Goal: Task Accomplishment & Management: Use online tool/utility

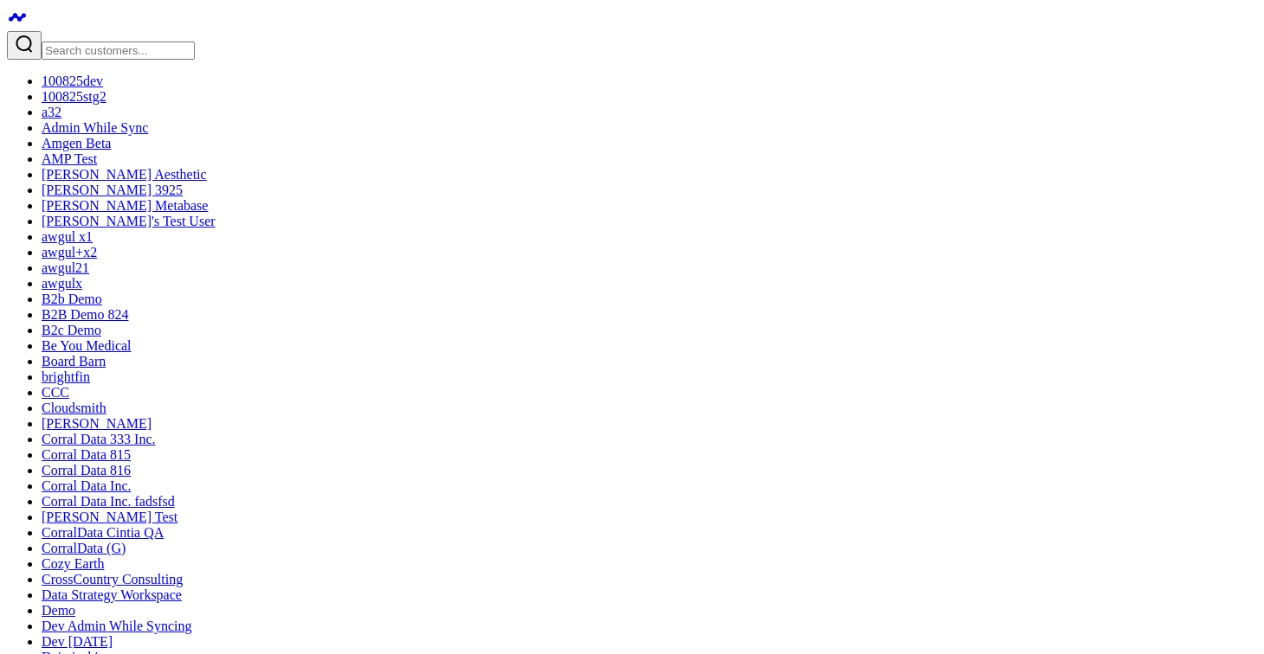
click at [21, 16] on icon at bounding box center [17, 17] width 21 height 21
click at [152, 42] on input "Search customers input" at bounding box center [118, 51] width 153 height 18
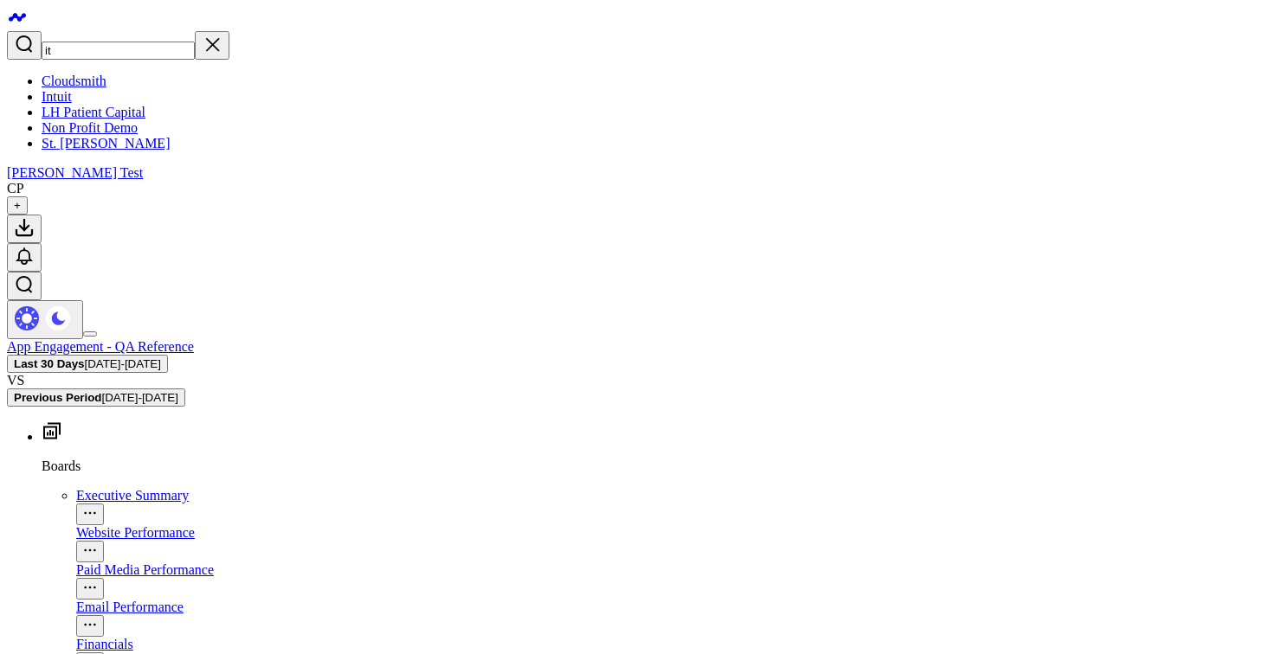
type input "ith"
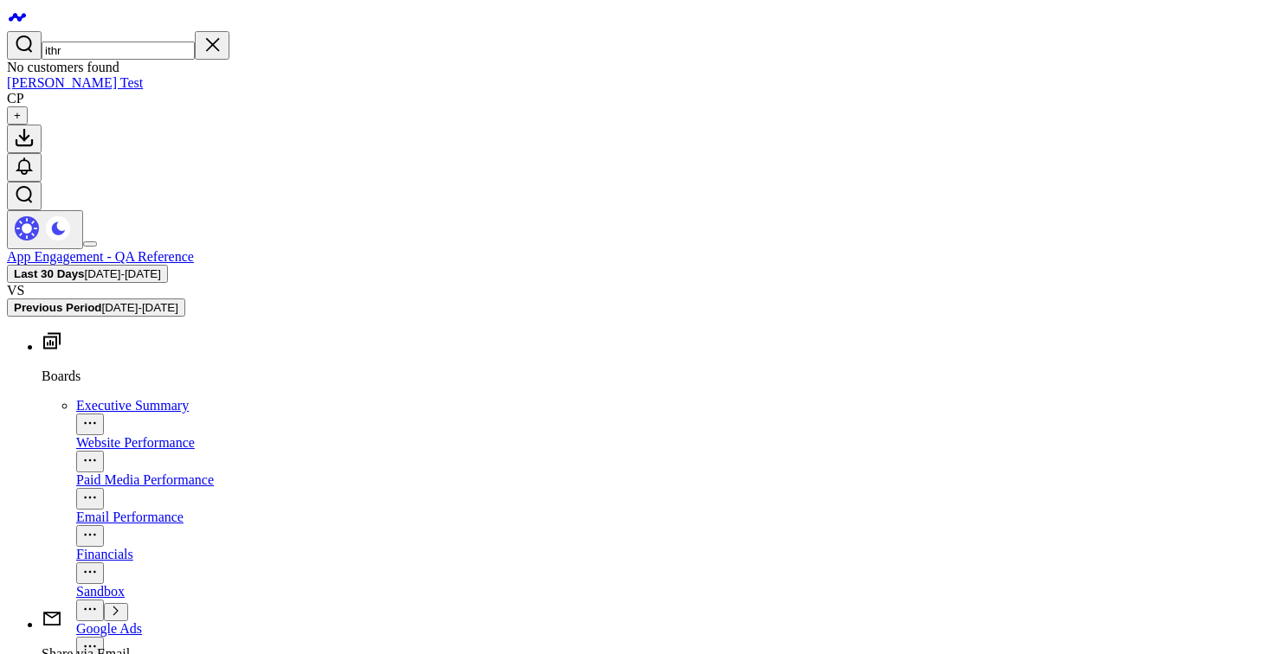
click at [126, 42] on input "ithr" at bounding box center [118, 51] width 153 height 18
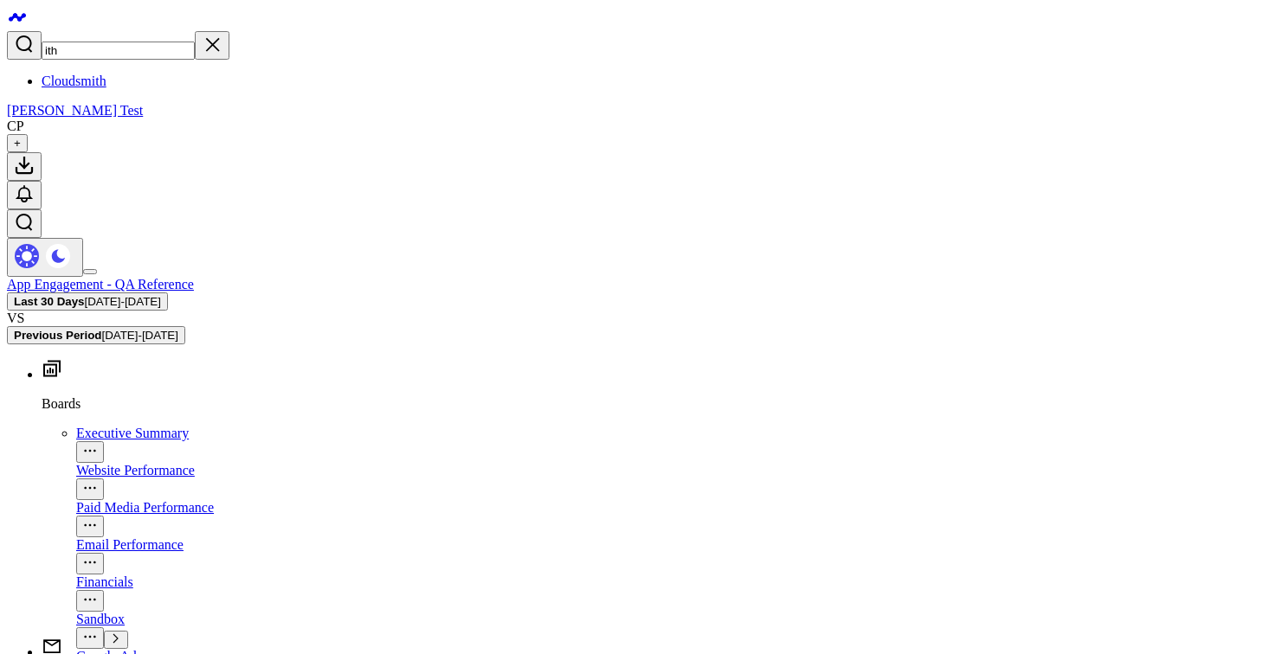
click at [112, 42] on input "ith" at bounding box center [118, 51] width 153 height 18
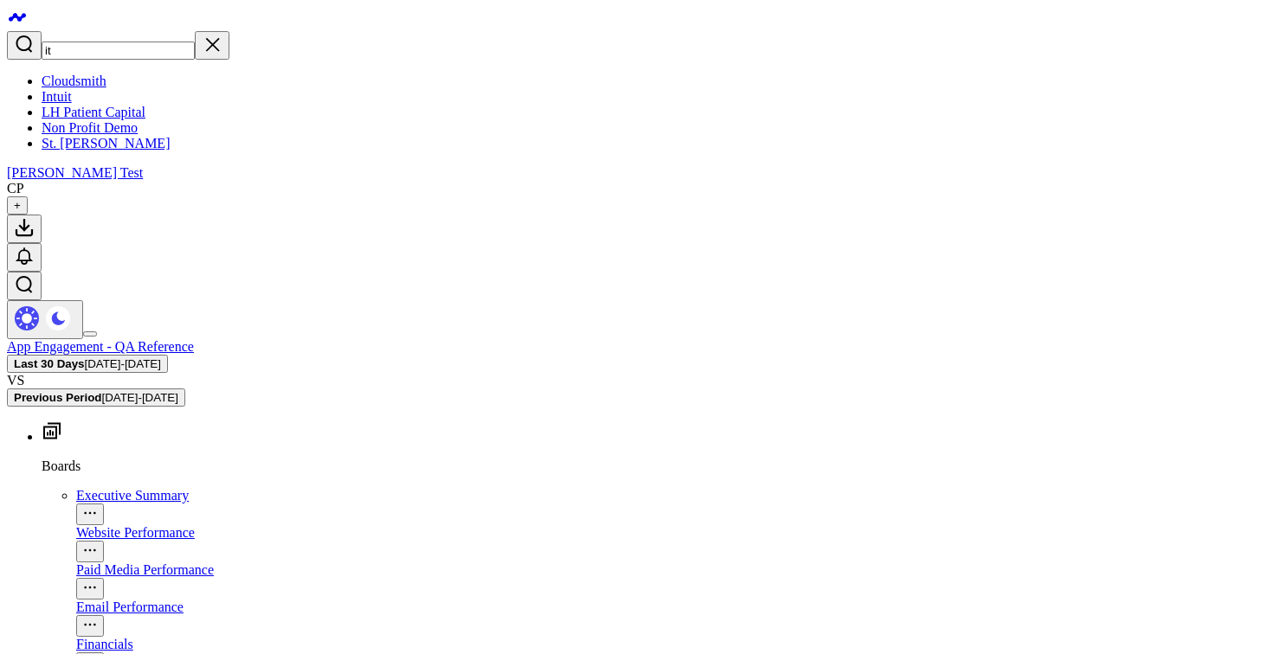
type input "i"
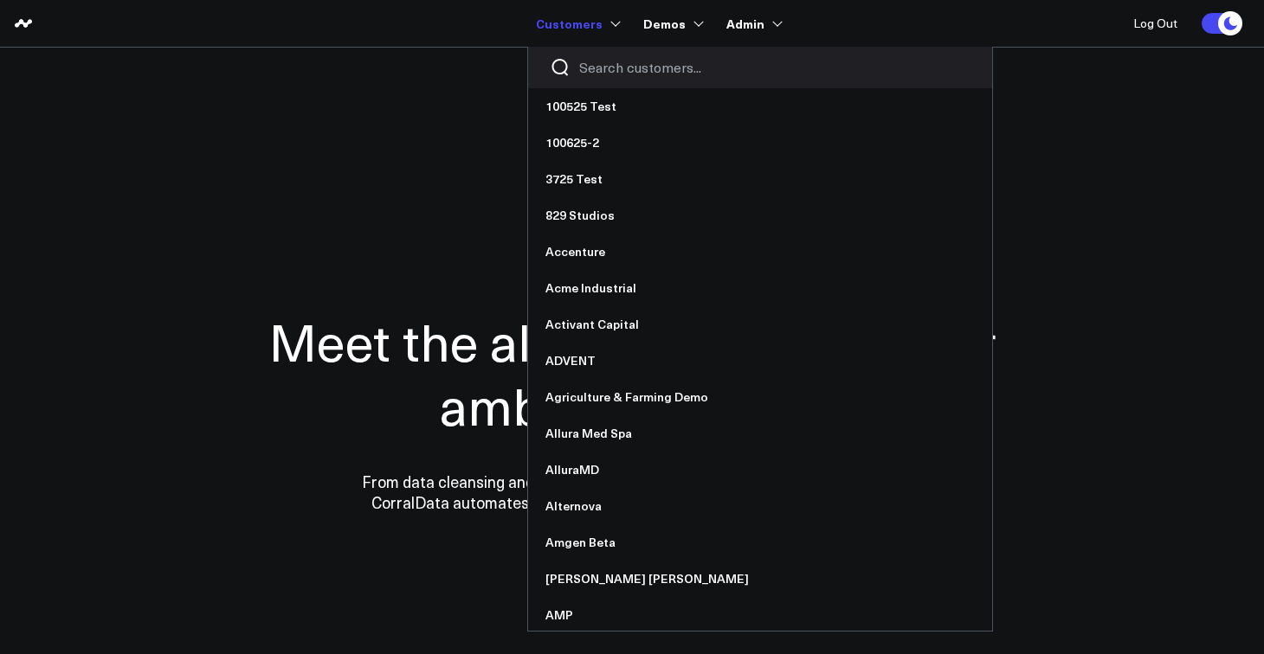
click at [609, 66] on input "Search customers input" at bounding box center [774, 67] width 391 height 19
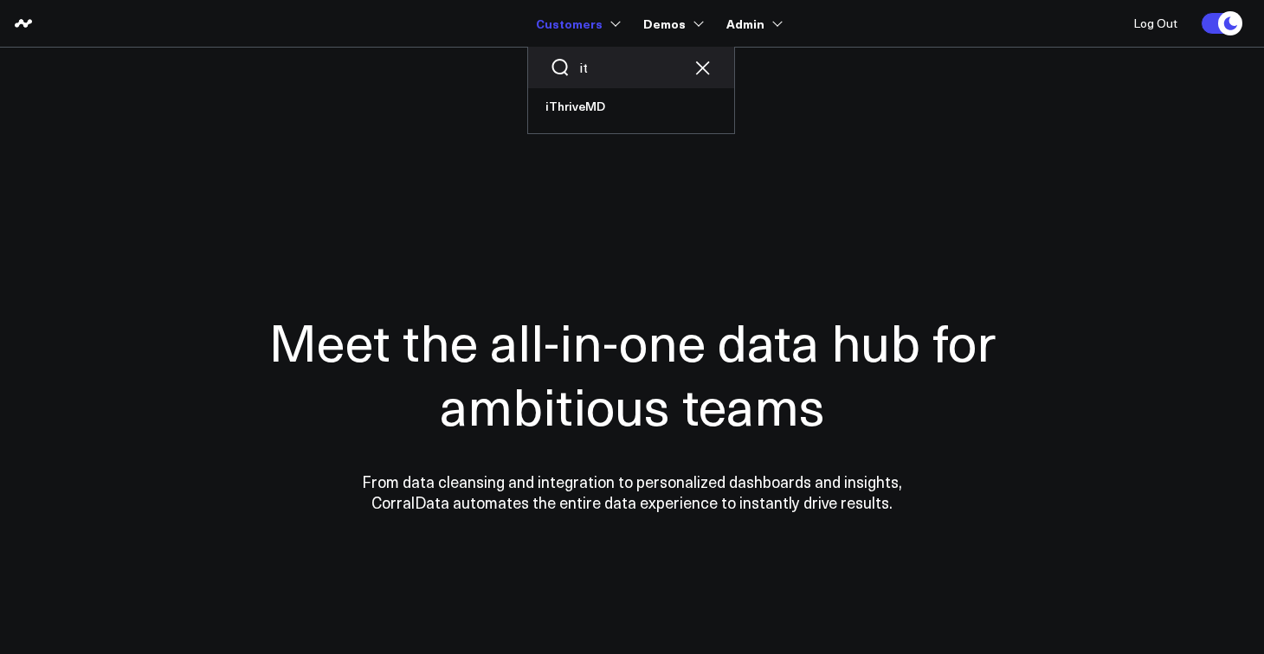
type input "i"
type input "liv"
click at [590, 134] on link "Livlyte" at bounding box center [631, 143] width 206 height 36
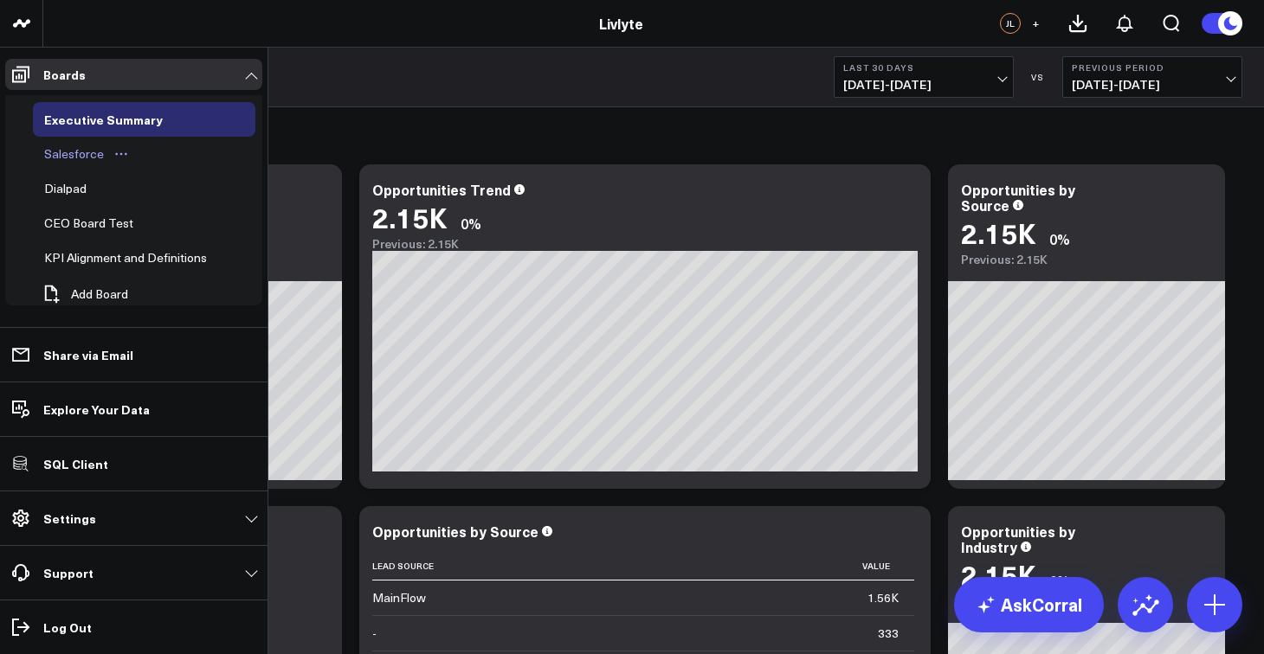
scroll to position [27, 0]
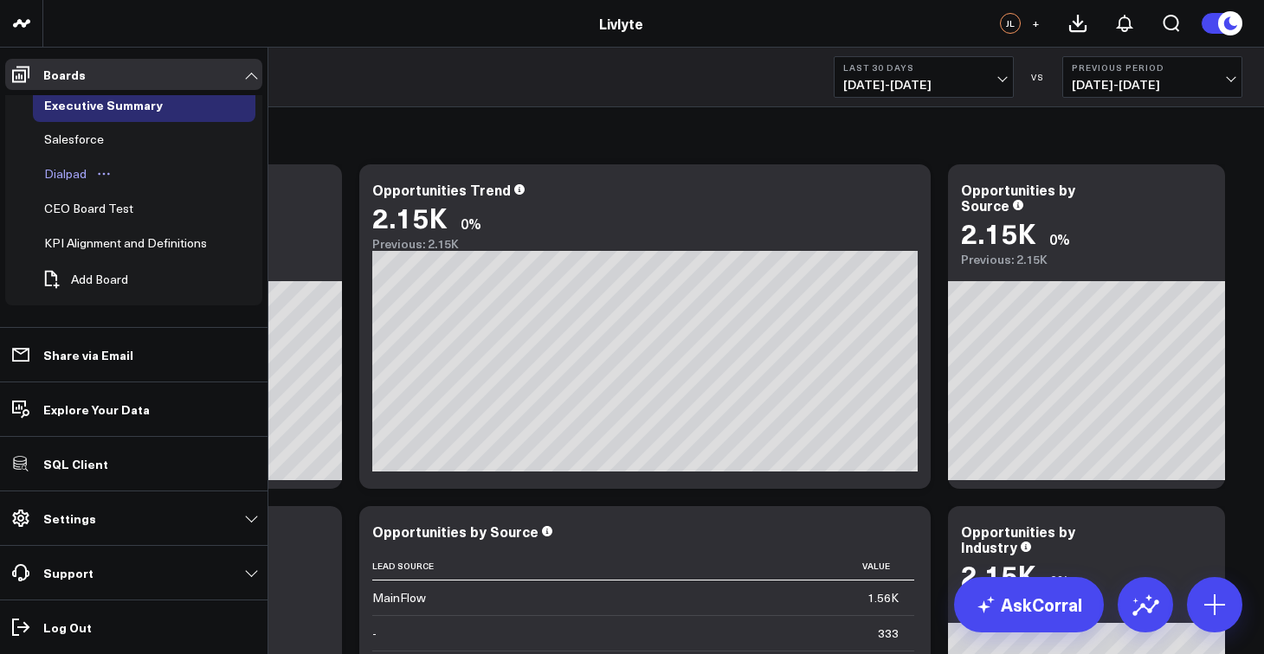
click at [83, 165] on div "Dialpad" at bounding box center [65, 174] width 51 height 21
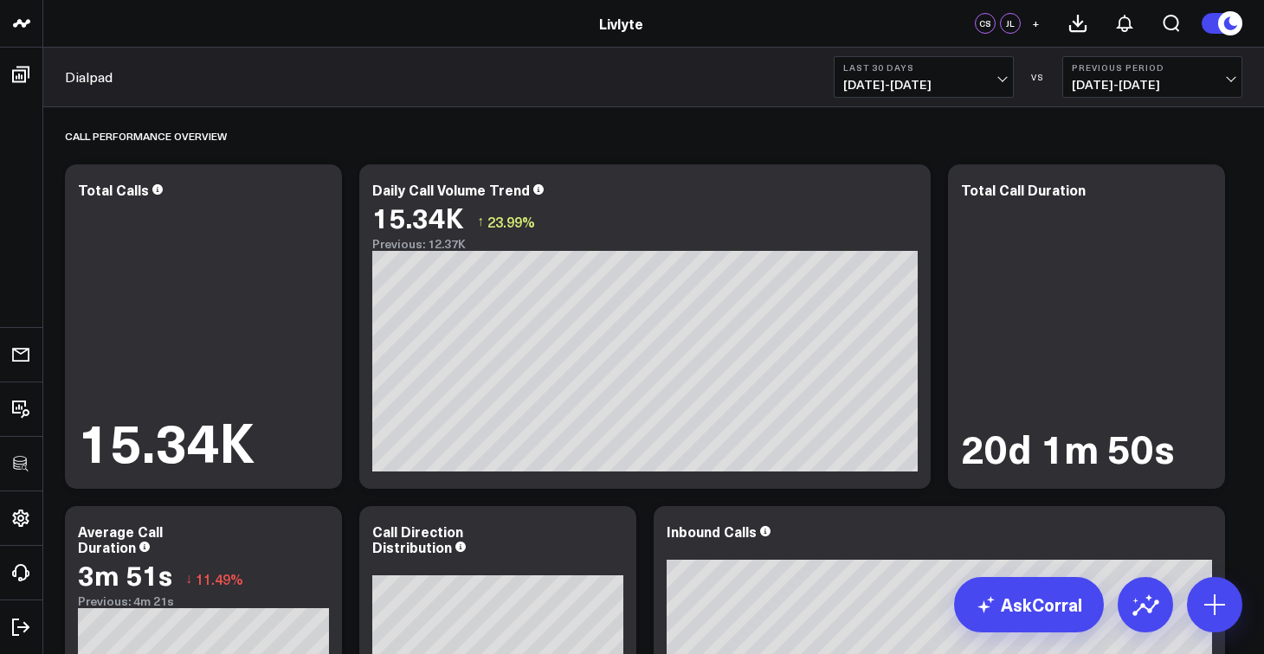
click at [942, 73] on button "Last 30 Days [DATE] - [DATE]" at bounding box center [924, 77] width 180 height 42
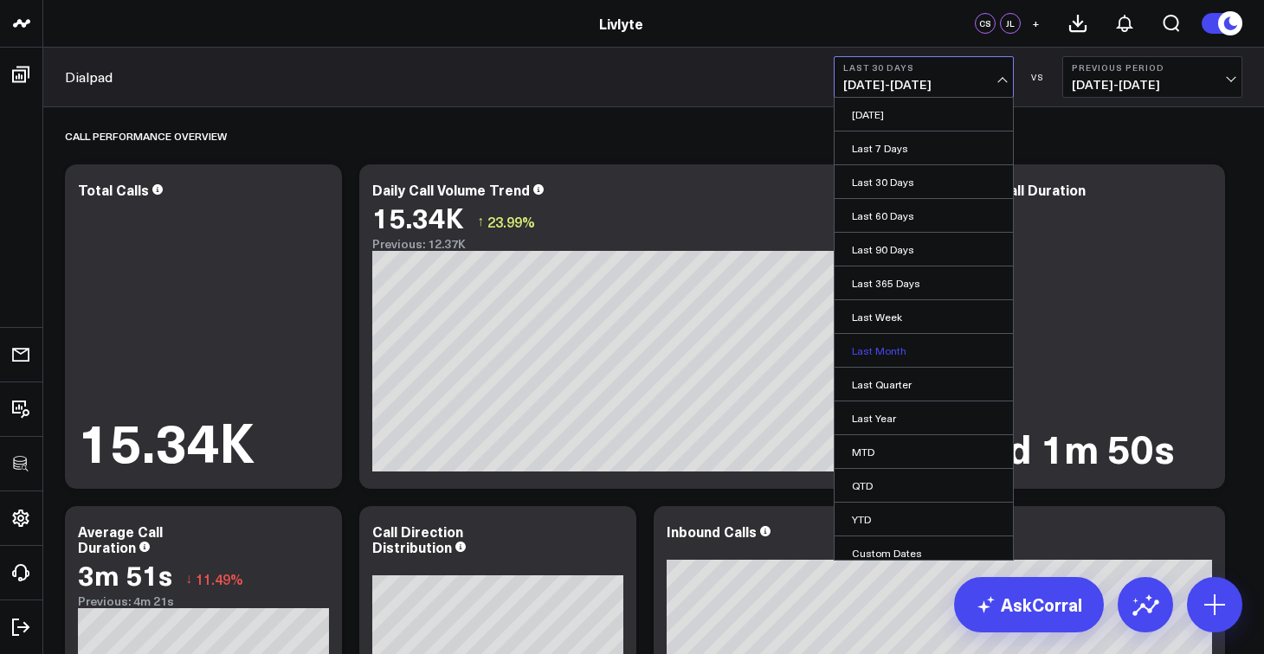
click at [917, 349] on link "Last Month" at bounding box center [923, 350] width 178 height 33
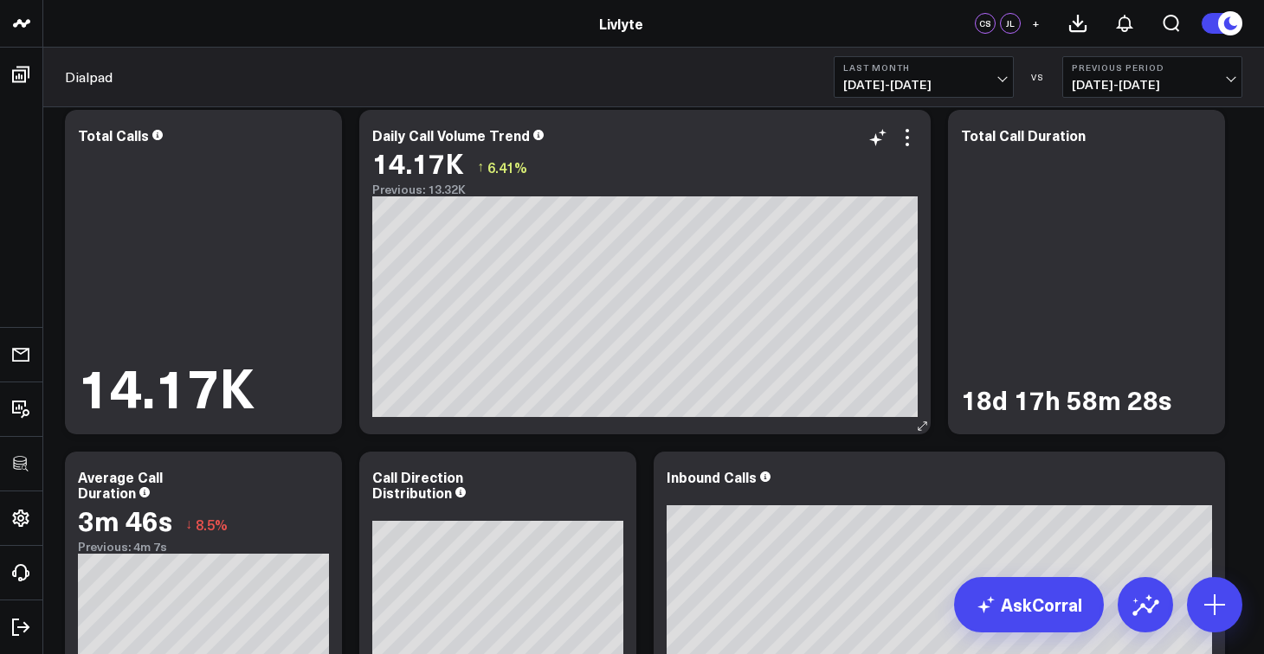
scroll to position [54, 0]
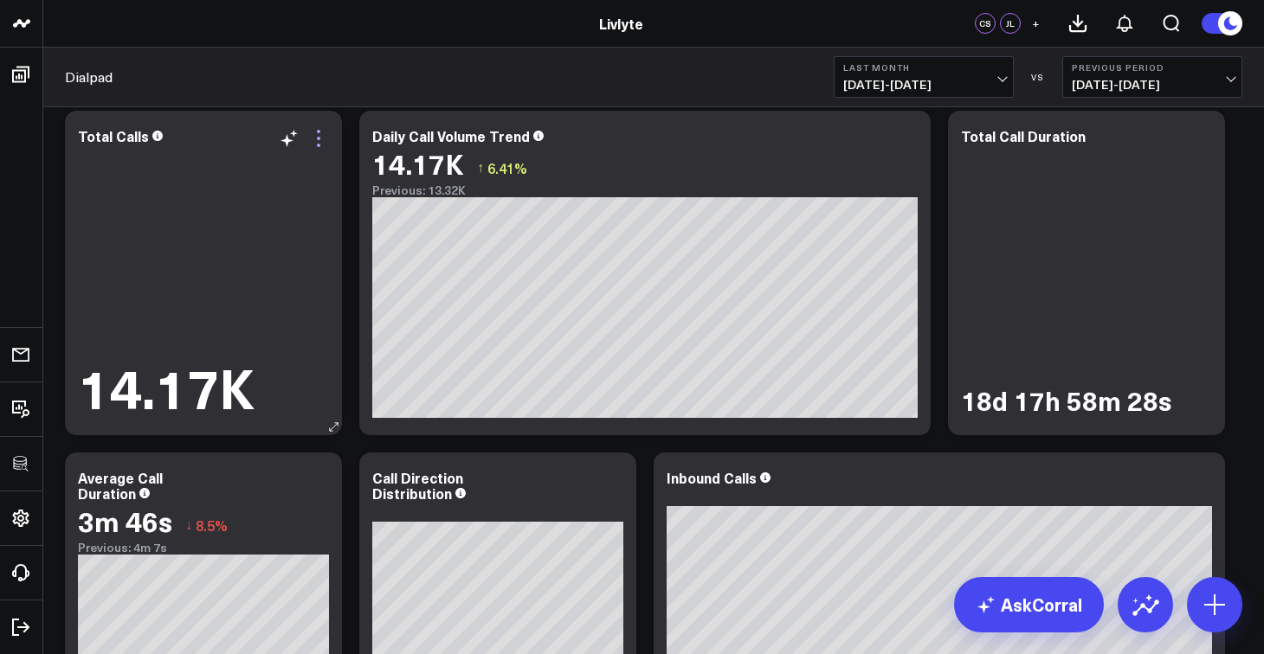
click at [320, 138] on icon at bounding box center [318, 138] width 21 height 21
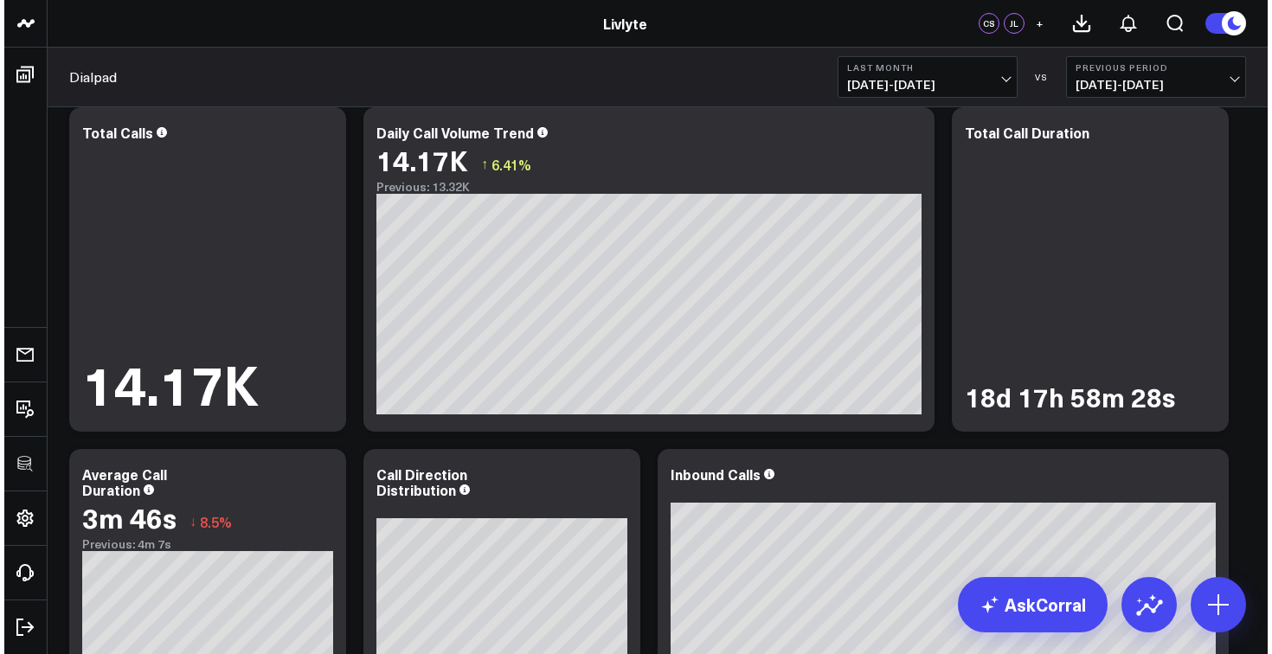
scroll to position [0, 0]
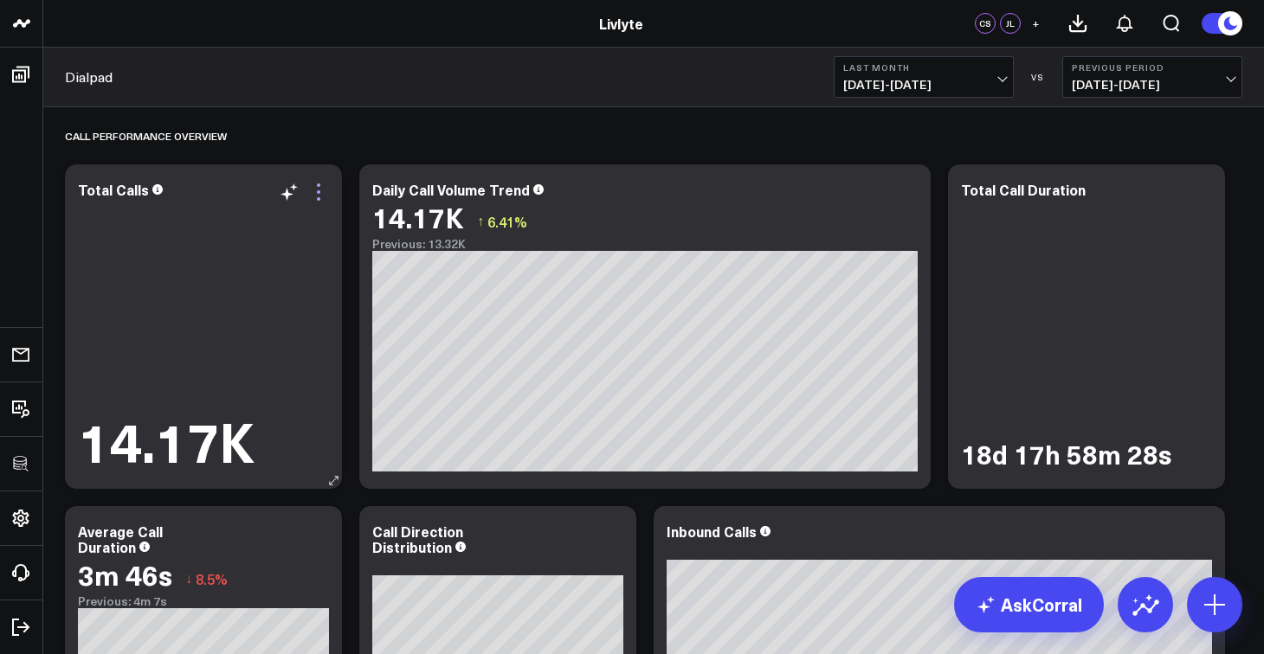
click at [319, 196] on icon at bounding box center [318, 192] width 21 height 21
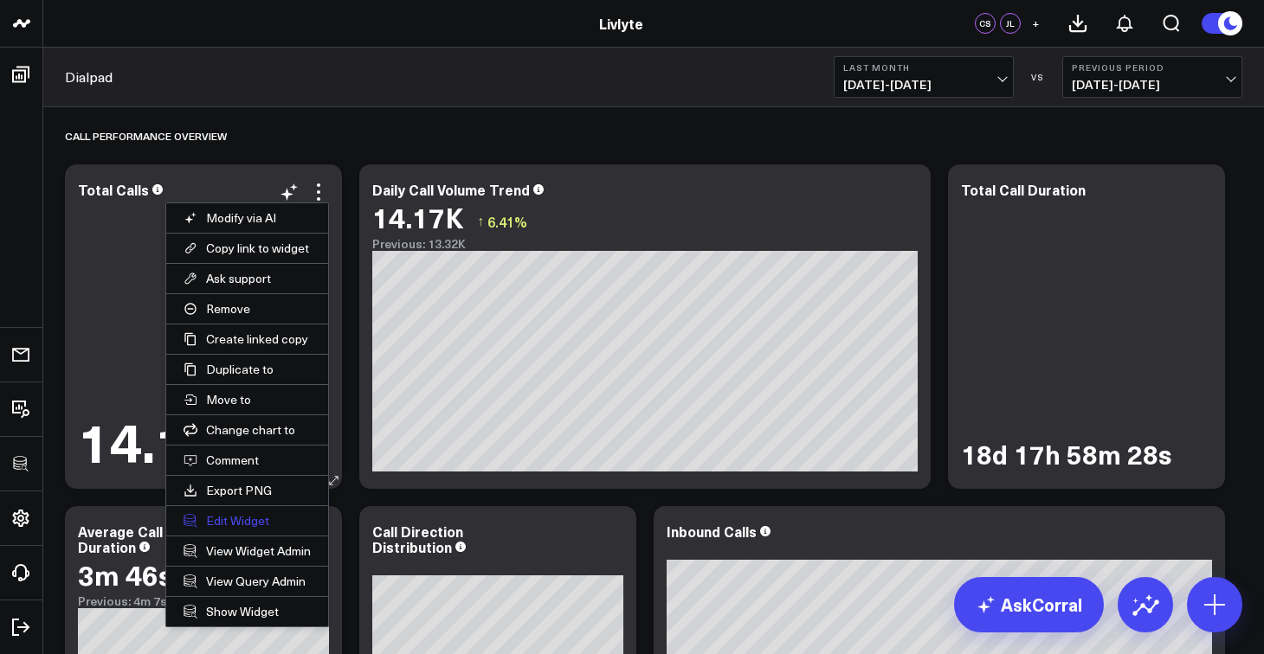
click at [260, 522] on button "Edit Widget" at bounding box center [247, 520] width 162 height 29
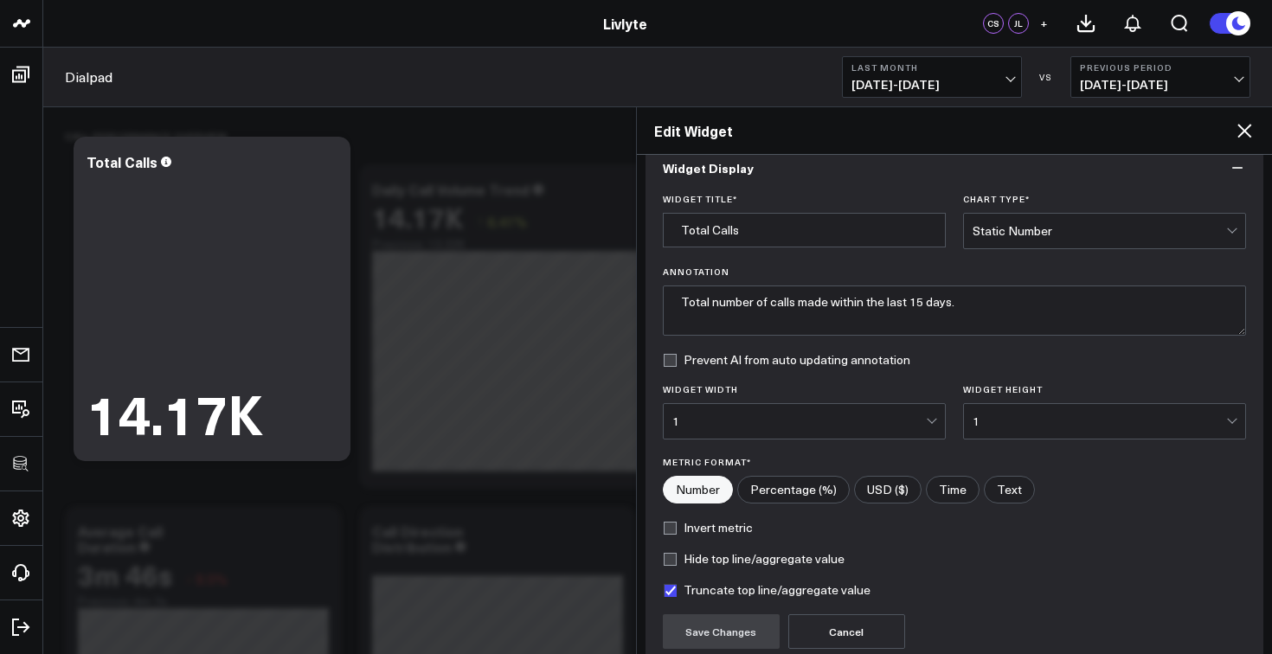
scroll to position [181, 0]
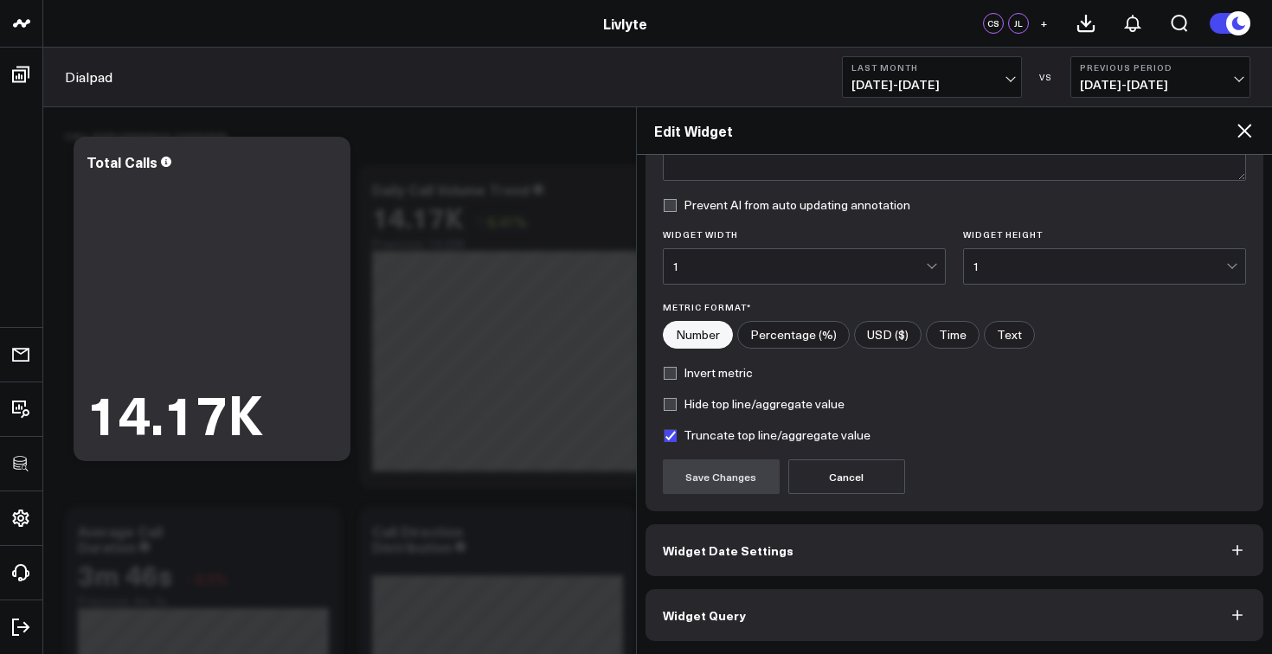
click at [834, 561] on button "Widget Date Settings" at bounding box center [955, 551] width 619 height 52
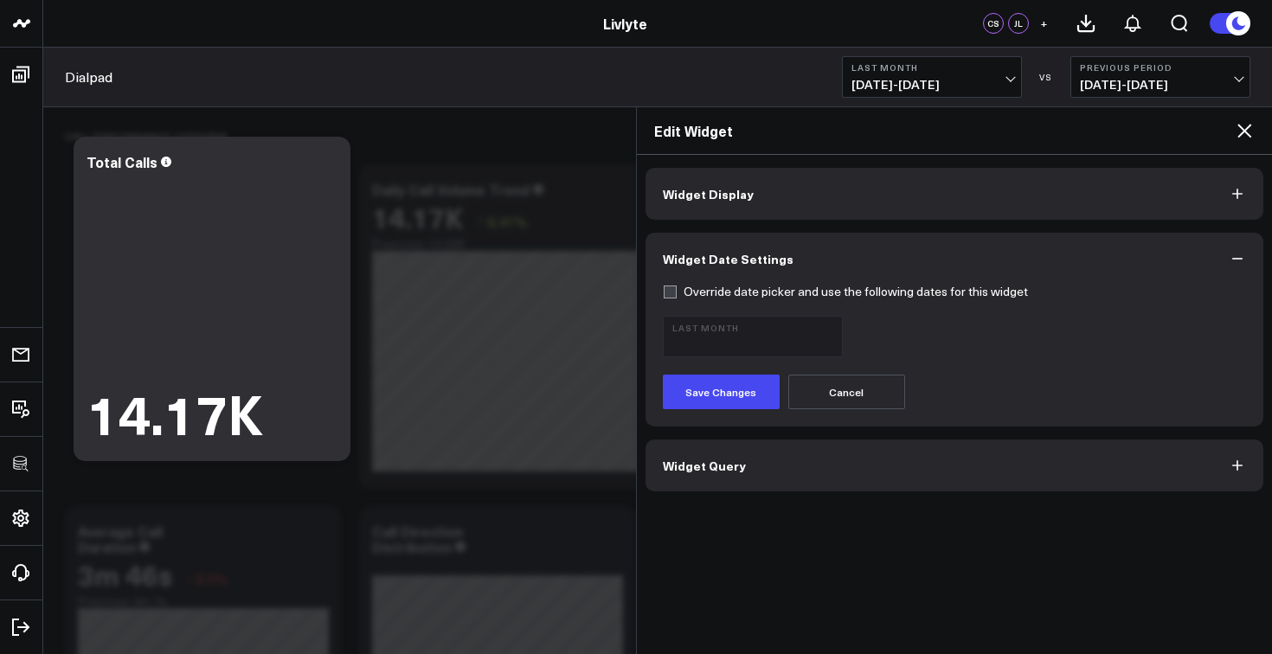
scroll to position [0, 0]
click at [818, 476] on button "Widget Query" at bounding box center [955, 466] width 619 height 52
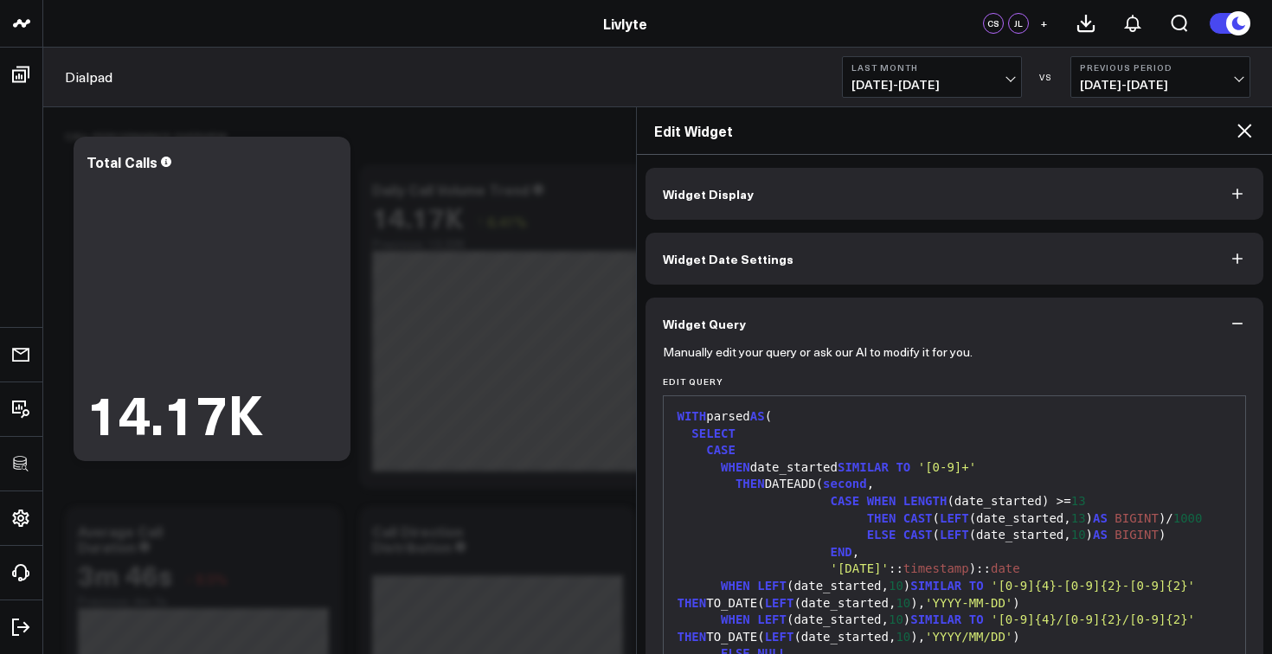
click at [807, 469] on div "WHEN date_started SIMILAR TO '[0-9]+'" at bounding box center [955, 468] width 565 height 17
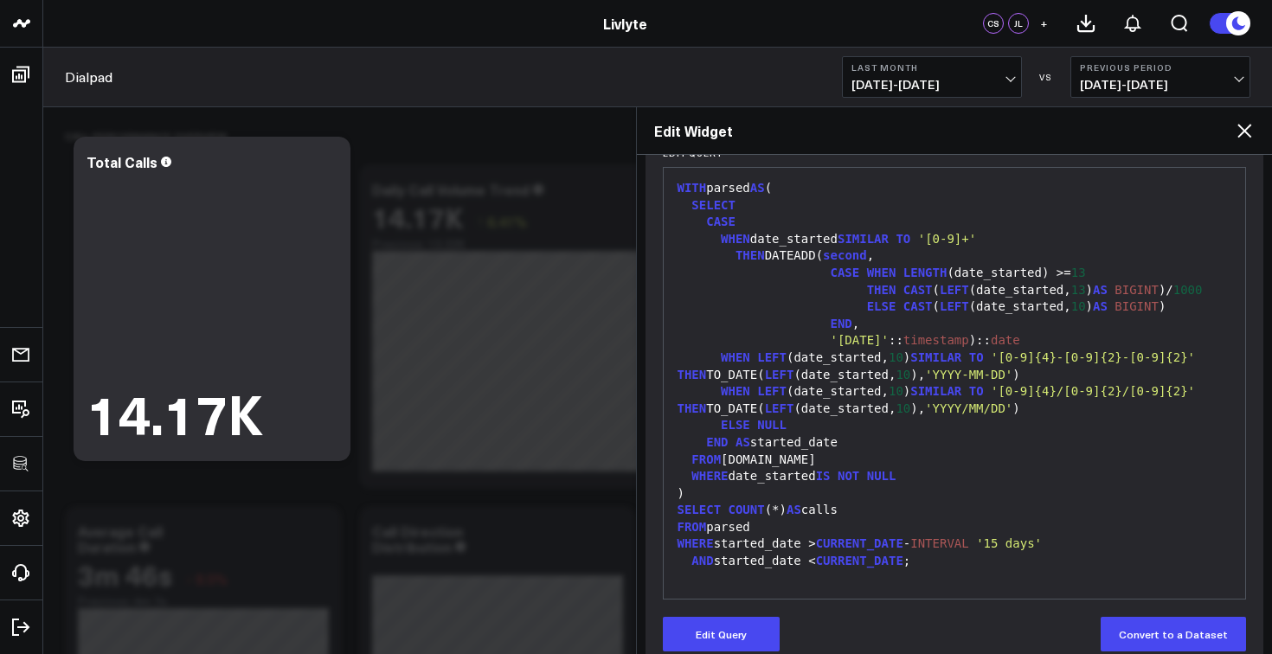
scroll to position [256, 0]
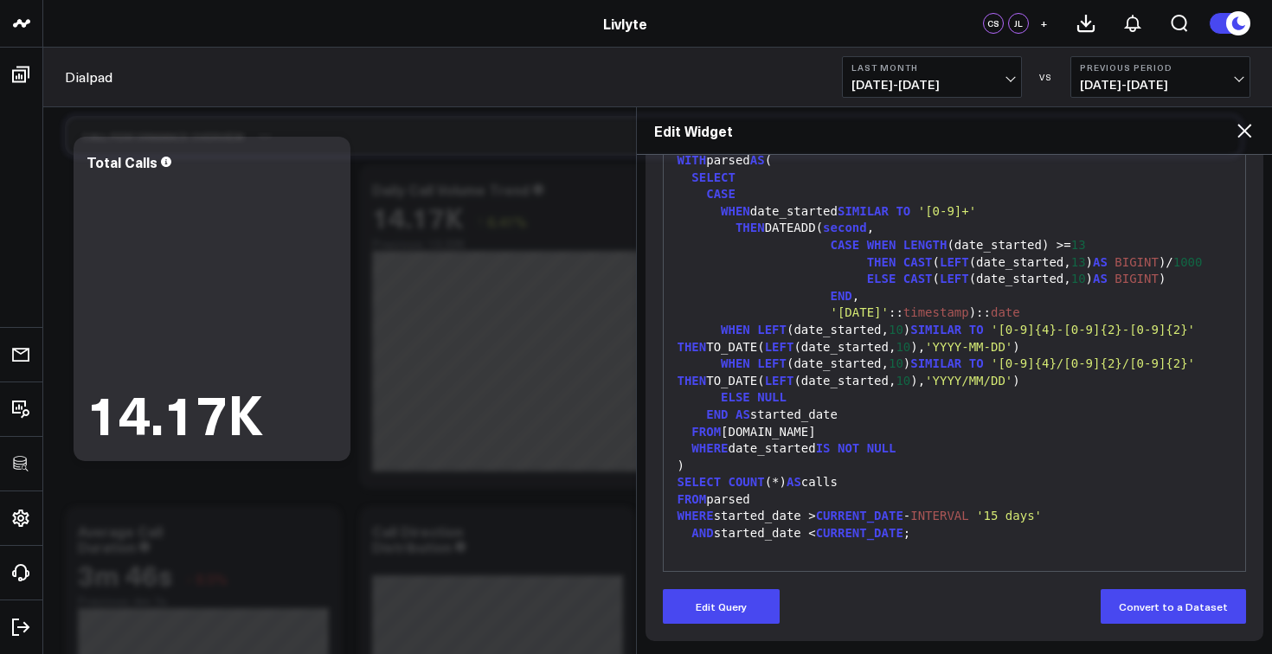
click at [470, 151] on div "Call Performance Overview" at bounding box center [653, 136] width 1177 height 40
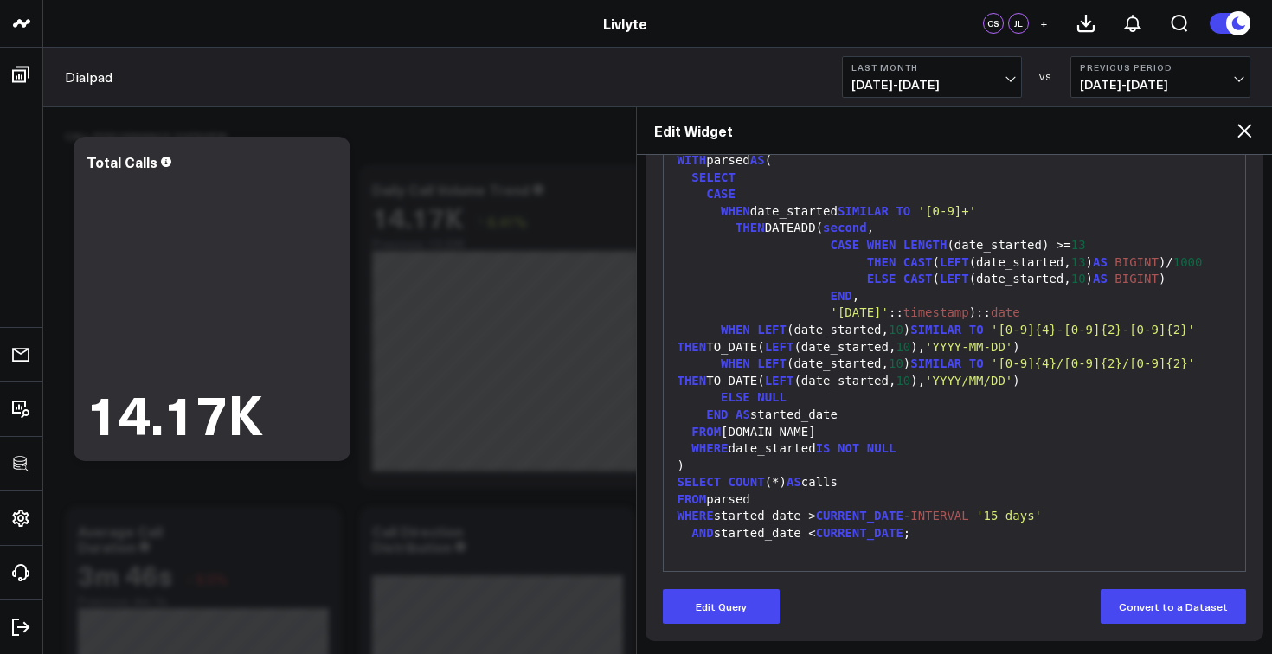
click at [1246, 124] on icon at bounding box center [1244, 130] width 21 height 21
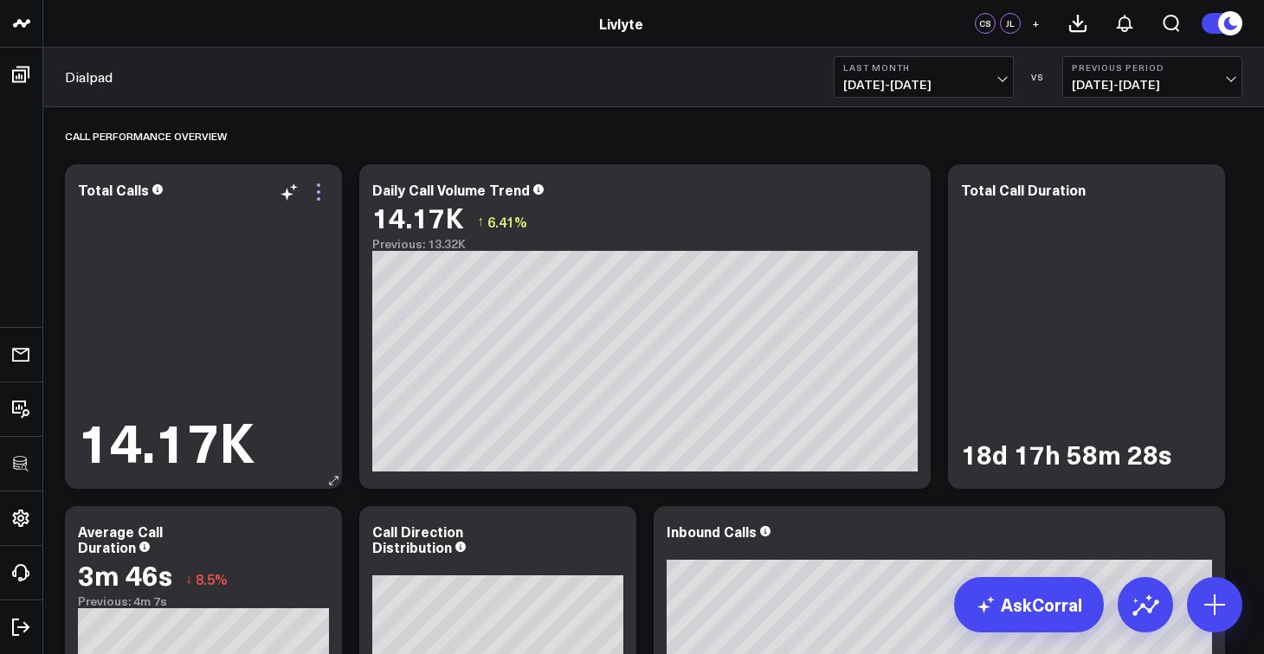
click at [322, 202] on icon at bounding box center [318, 192] width 21 height 21
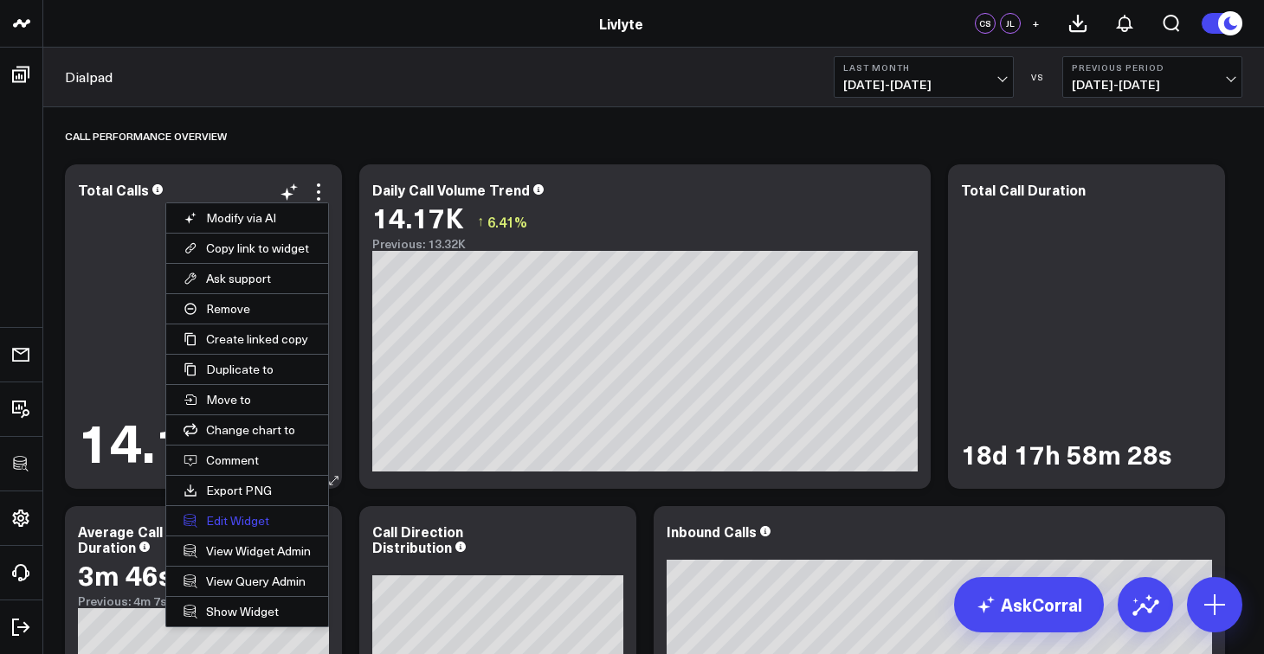
click at [287, 516] on button "Edit Widget" at bounding box center [247, 520] width 162 height 29
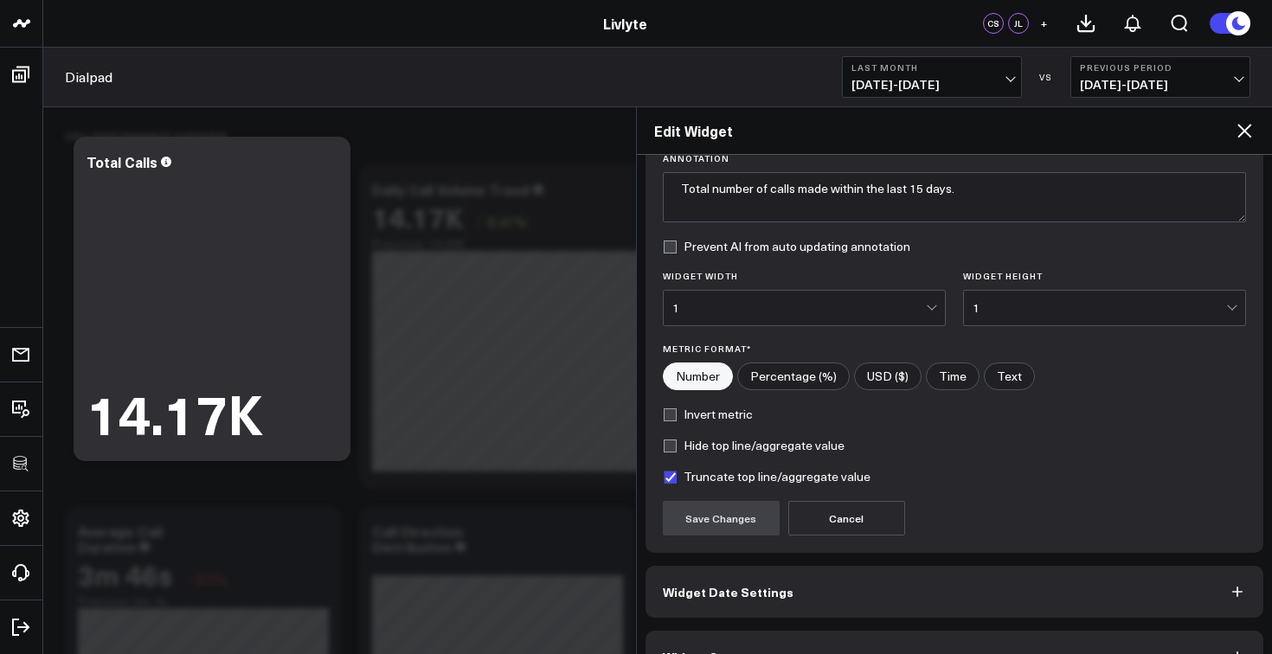
scroll to position [181, 0]
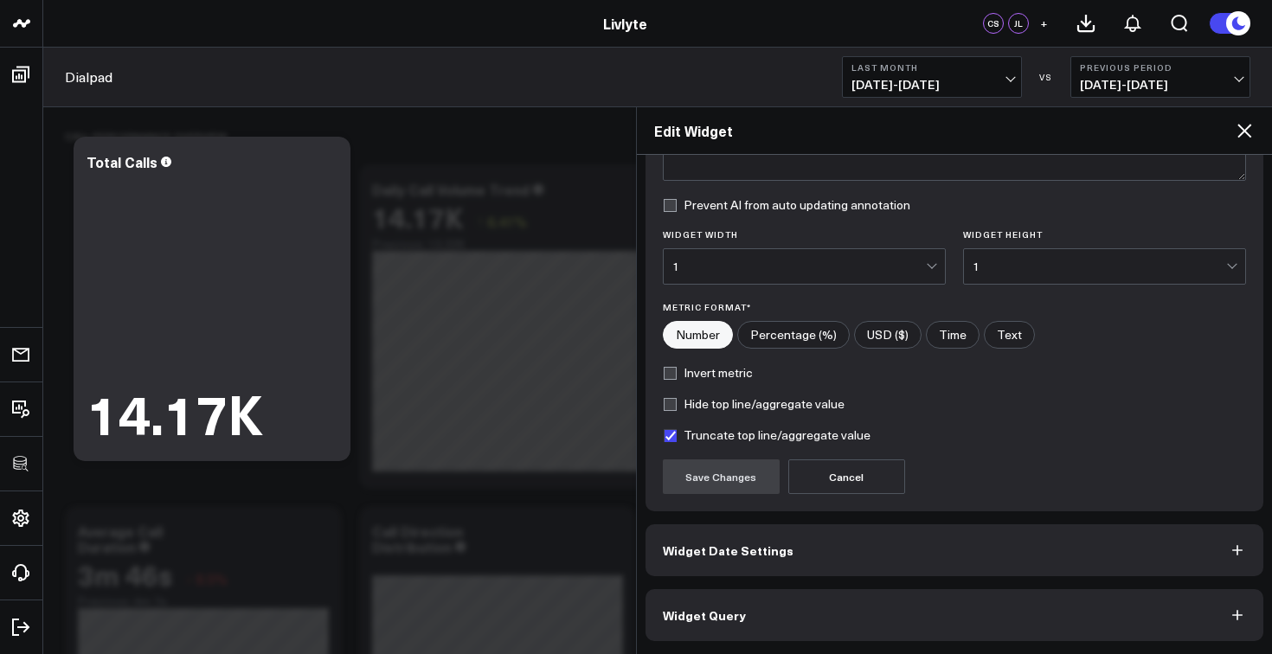
click at [846, 609] on button "Widget Query" at bounding box center [955, 615] width 619 height 52
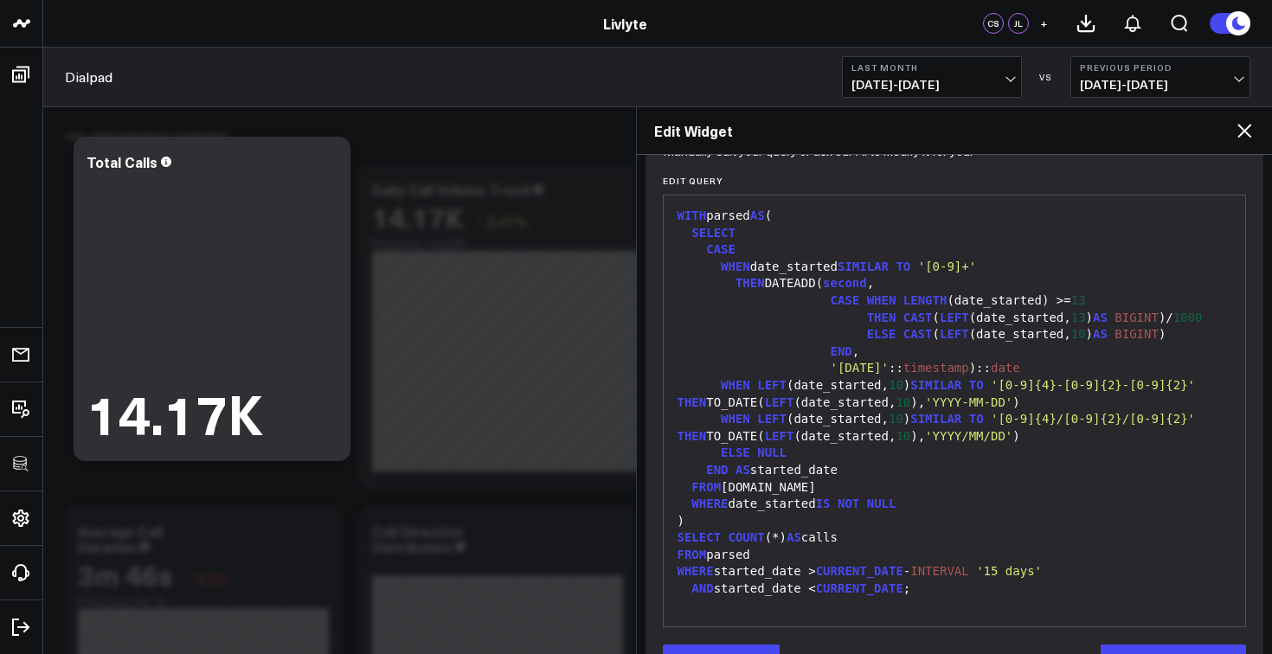
scroll to position [196, 0]
